Goal: Find specific page/section: Find specific page/section

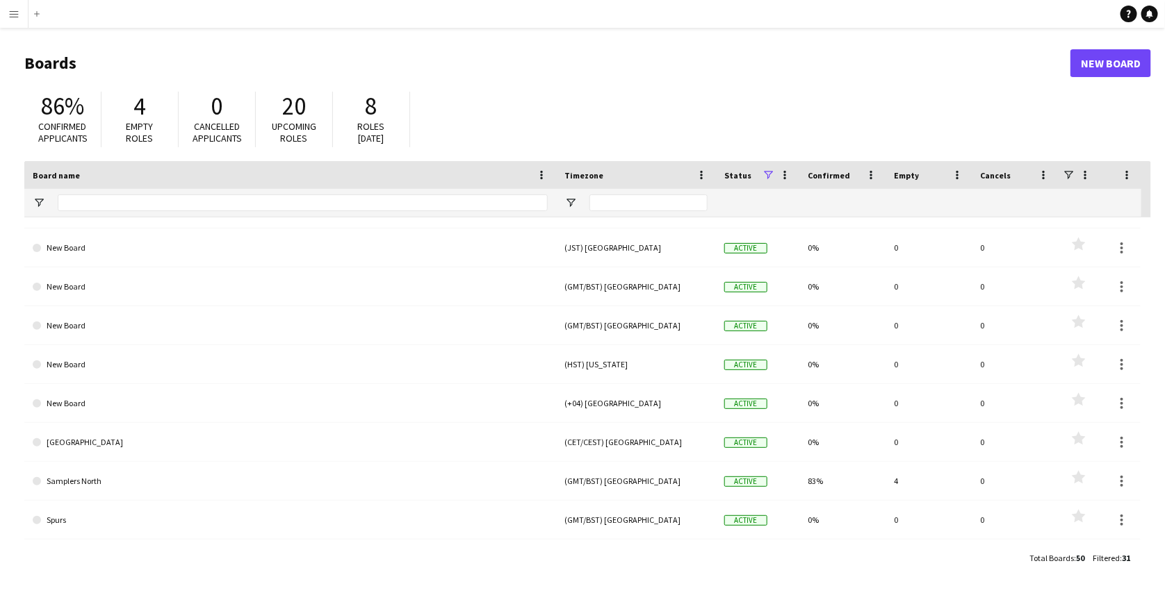
click at [817, 171] on span "Confirmed" at bounding box center [828, 175] width 42 height 10
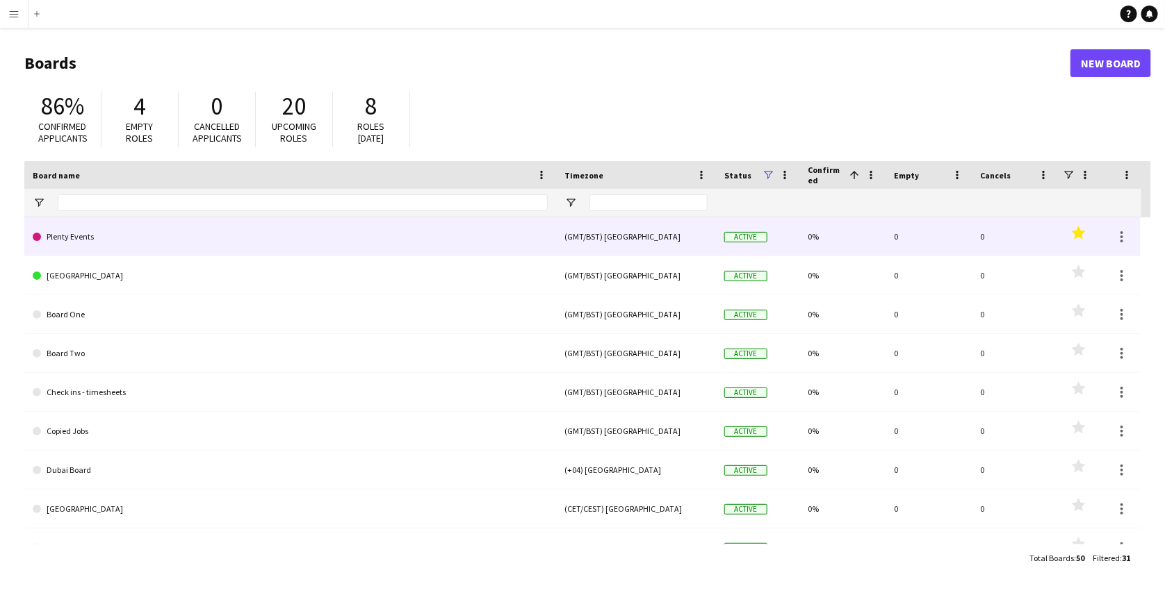
click at [472, 243] on link "Plenty Events" at bounding box center [290, 236] width 515 height 39
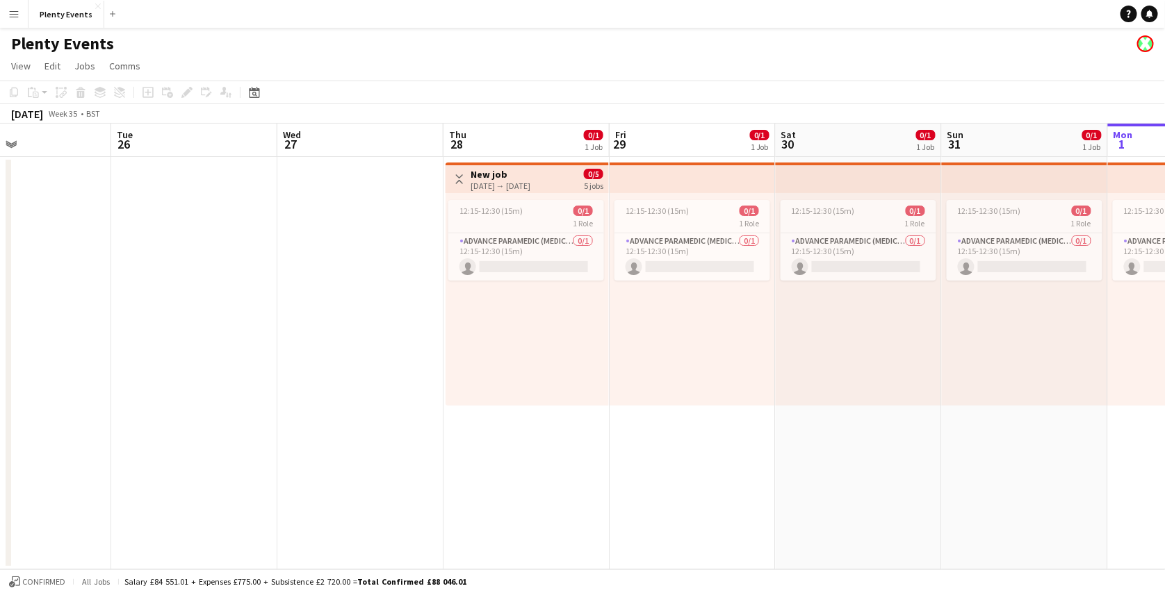
click at [10, 22] on button "Menu" at bounding box center [14, 14] width 28 height 28
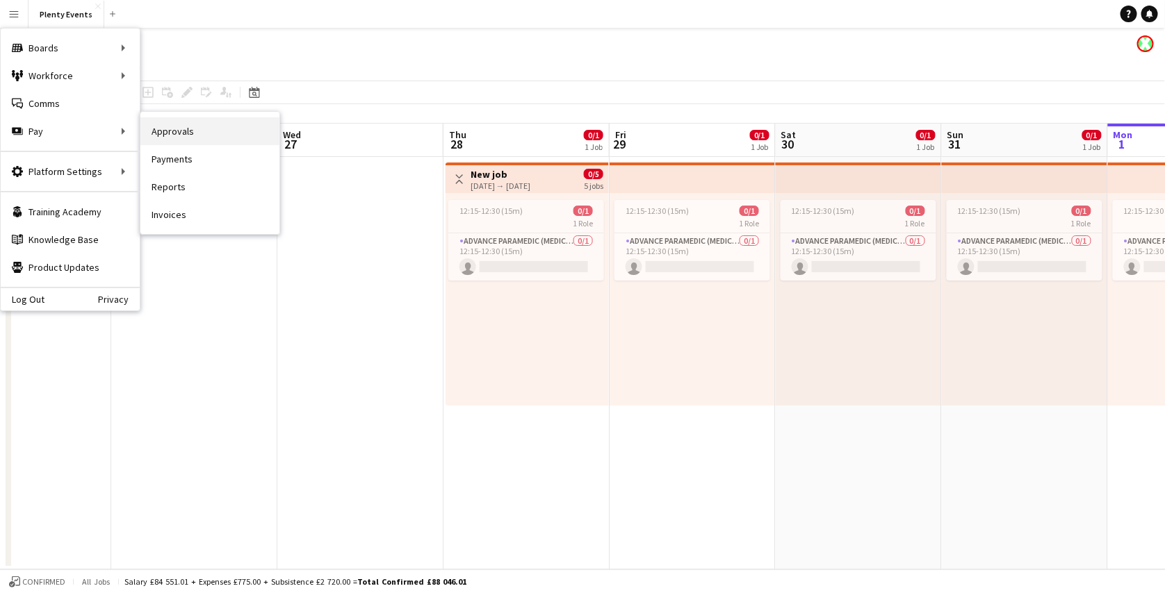
click at [161, 133] on link "Approvals" at bounding box center [209, 131] width 139 height 28
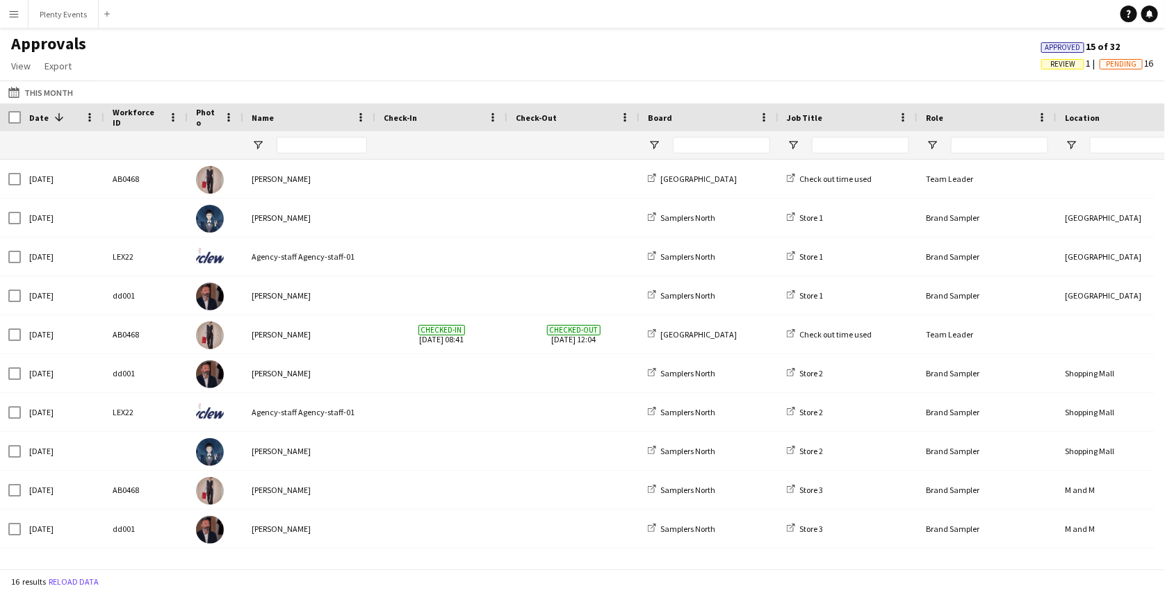
click at [15, 10] on app-icon "Menu" at bounding box center [13, 13] width 11 height 11
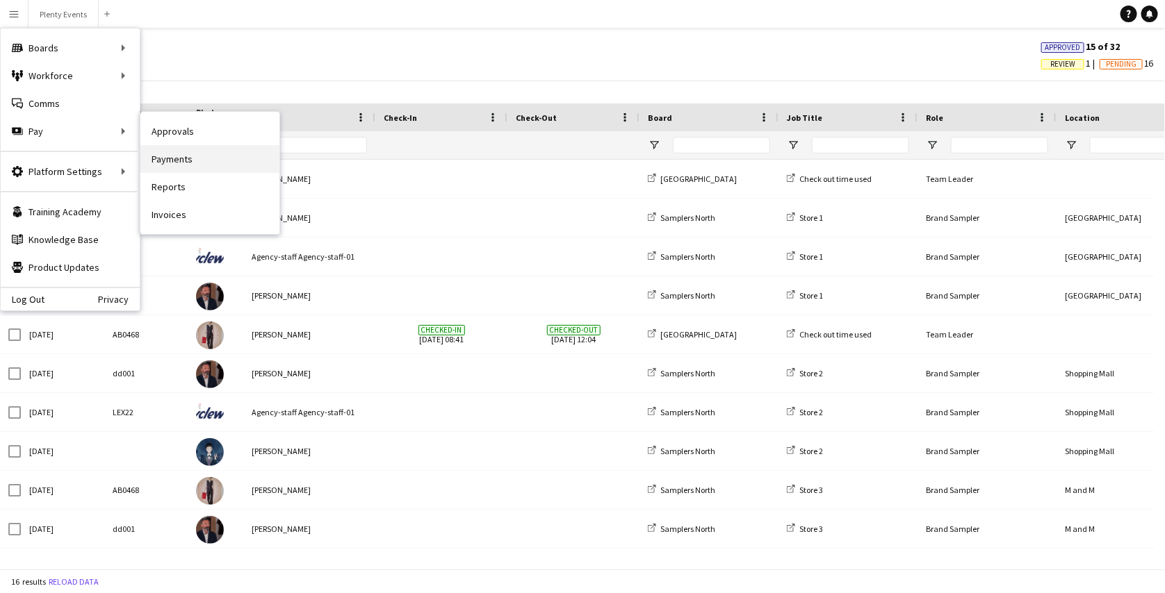
click at [168, 162] on link "Payments" at bounding box center [209, 159] width 139 height 28
